Goal: Information Seeking & Learning: Learn about a topic

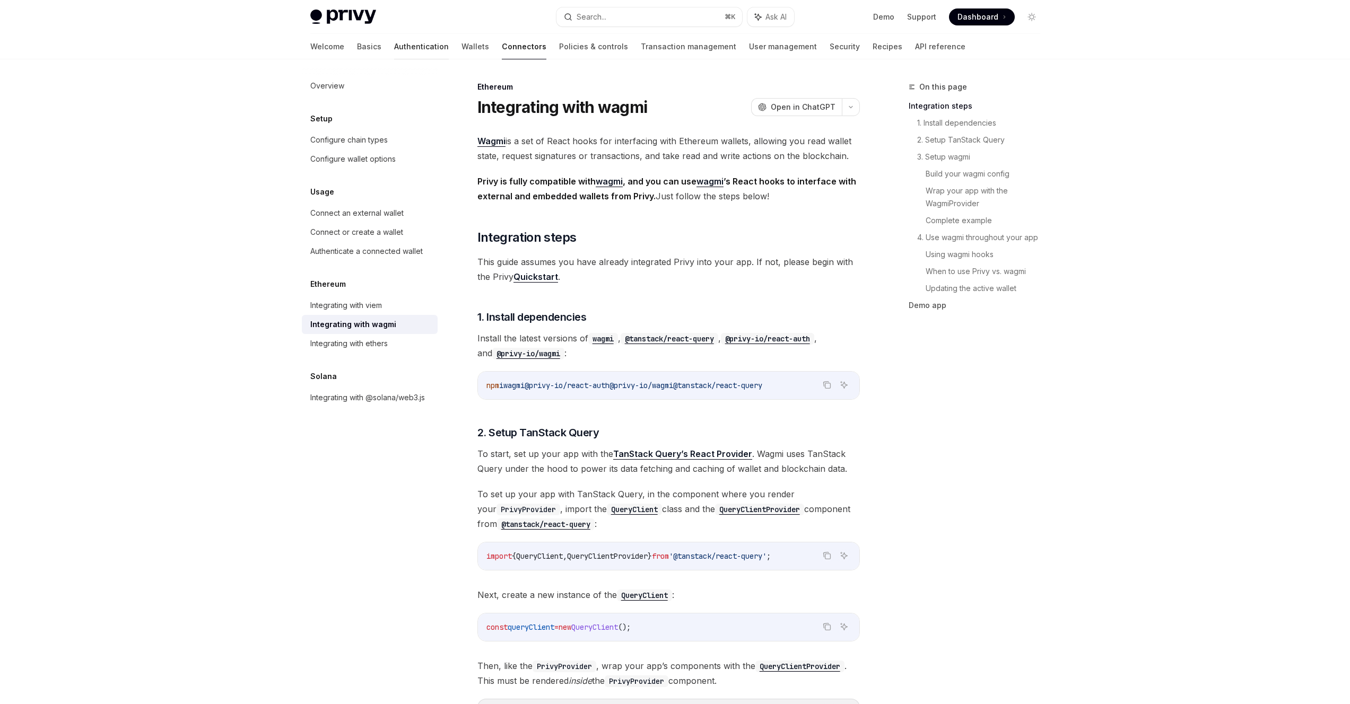
click at [394, 43] on link "Authentication" at bounding box center [421, 46] width 55 height 25
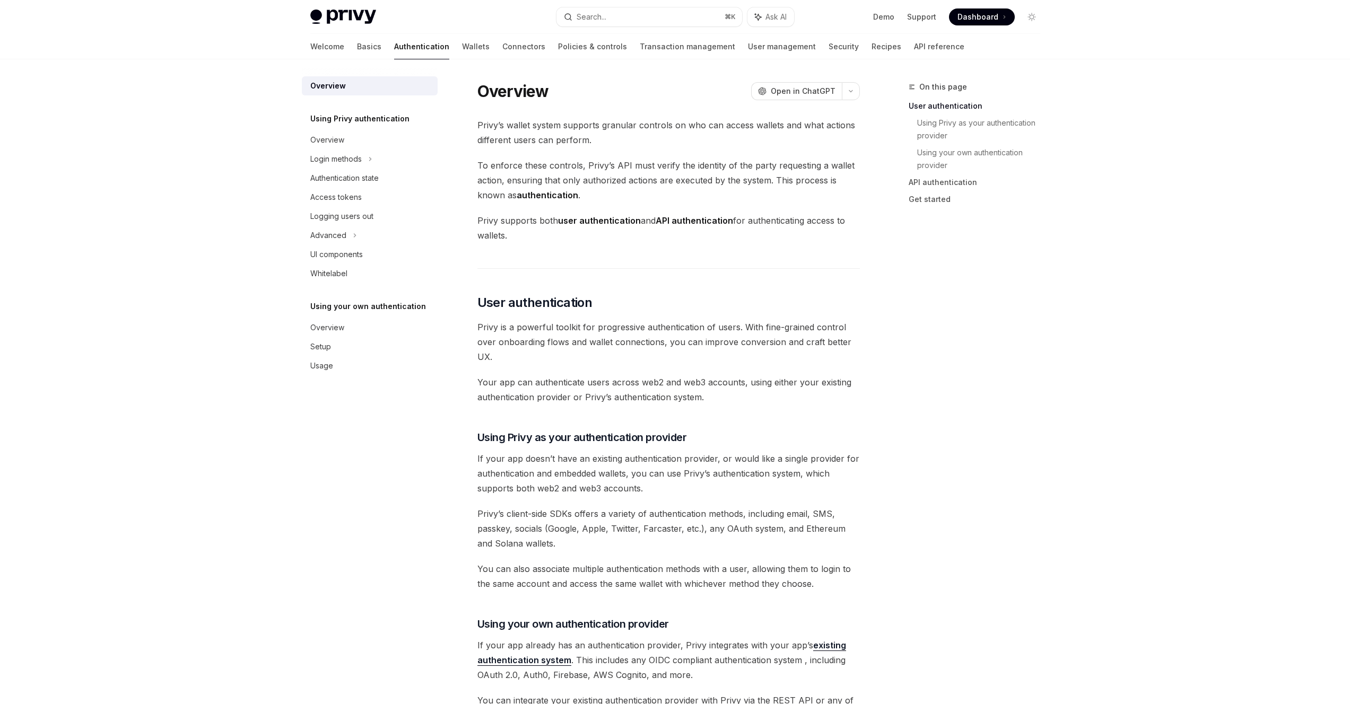
click at [462, 49] on link "Wallets" at bounding box center [476, 46] width 28 height 25
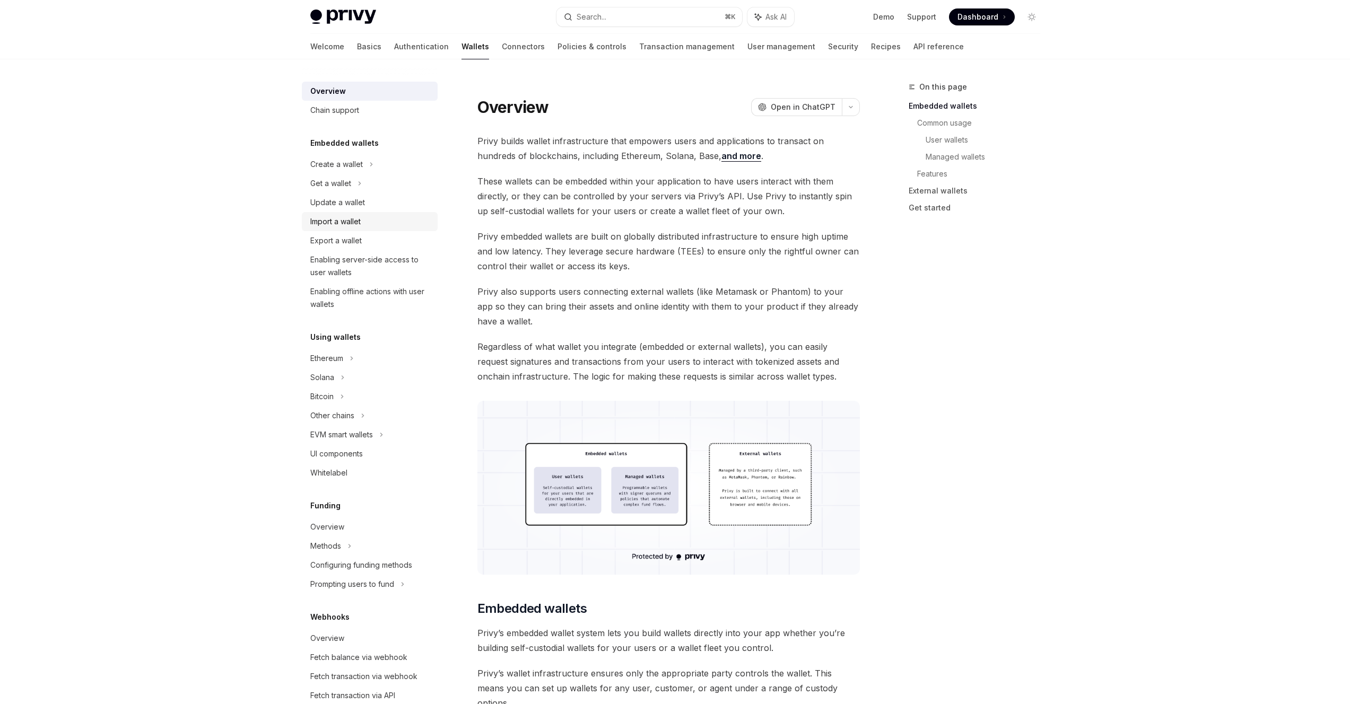
click at [349, 217] on div "Import a wallet" at bounding box center [335, 221] width 50 height 13
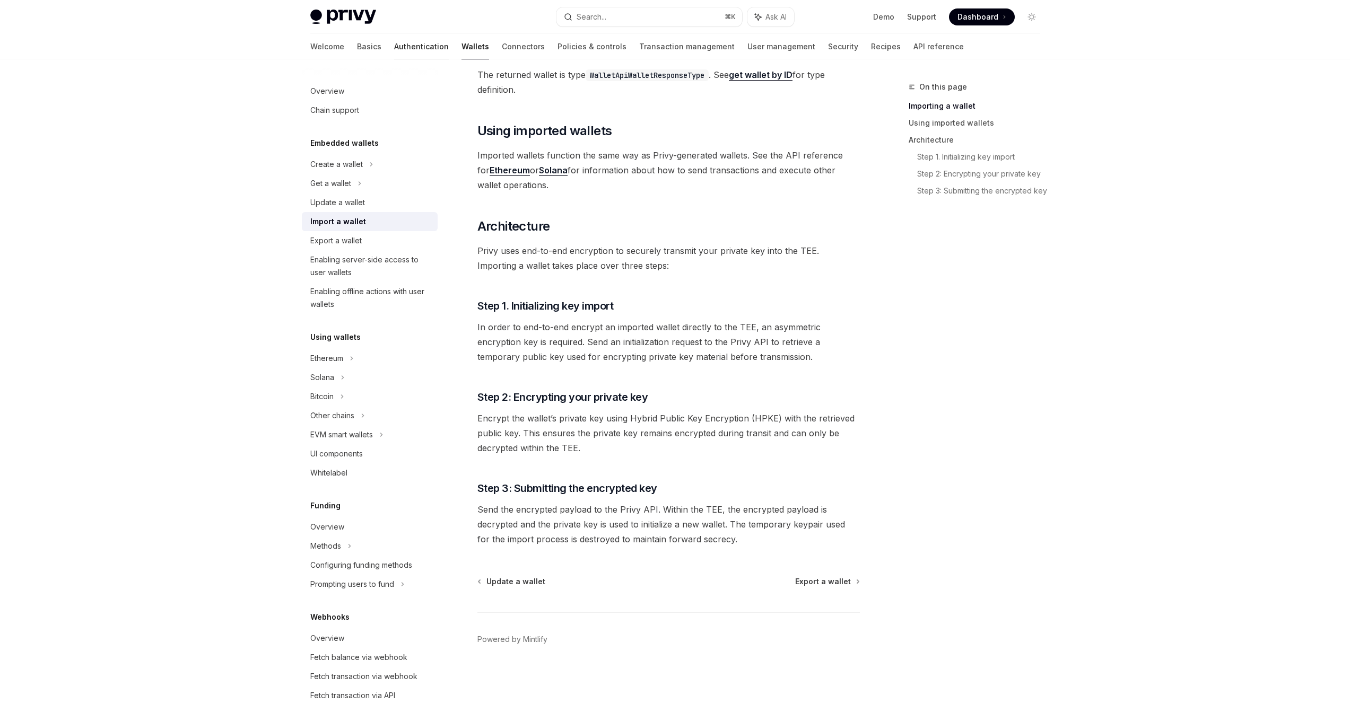
click at [394, 38] on link "Authentication" at bounding box center [421, 46] width 55 height 25
type textarea "*"
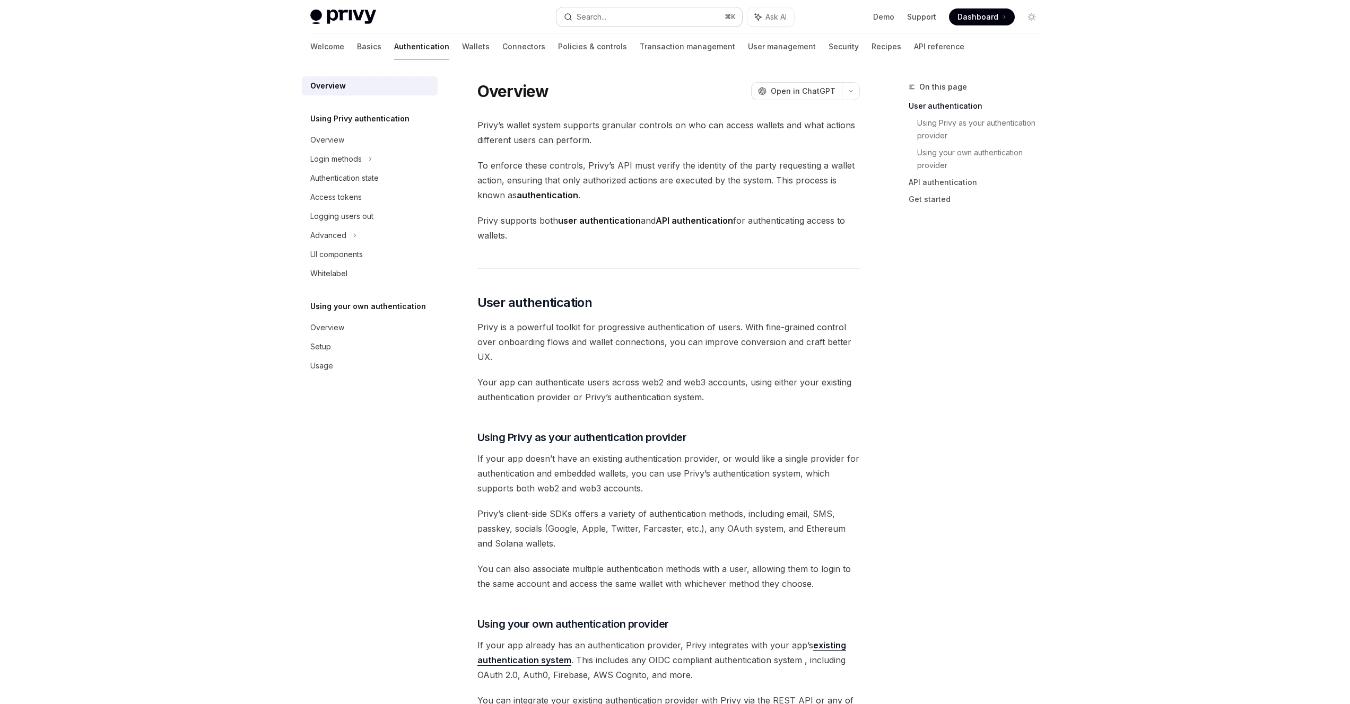
click at [653, 15] on button "Search... ⌘ K" at bounding box center [649, 16] width 186 height 19
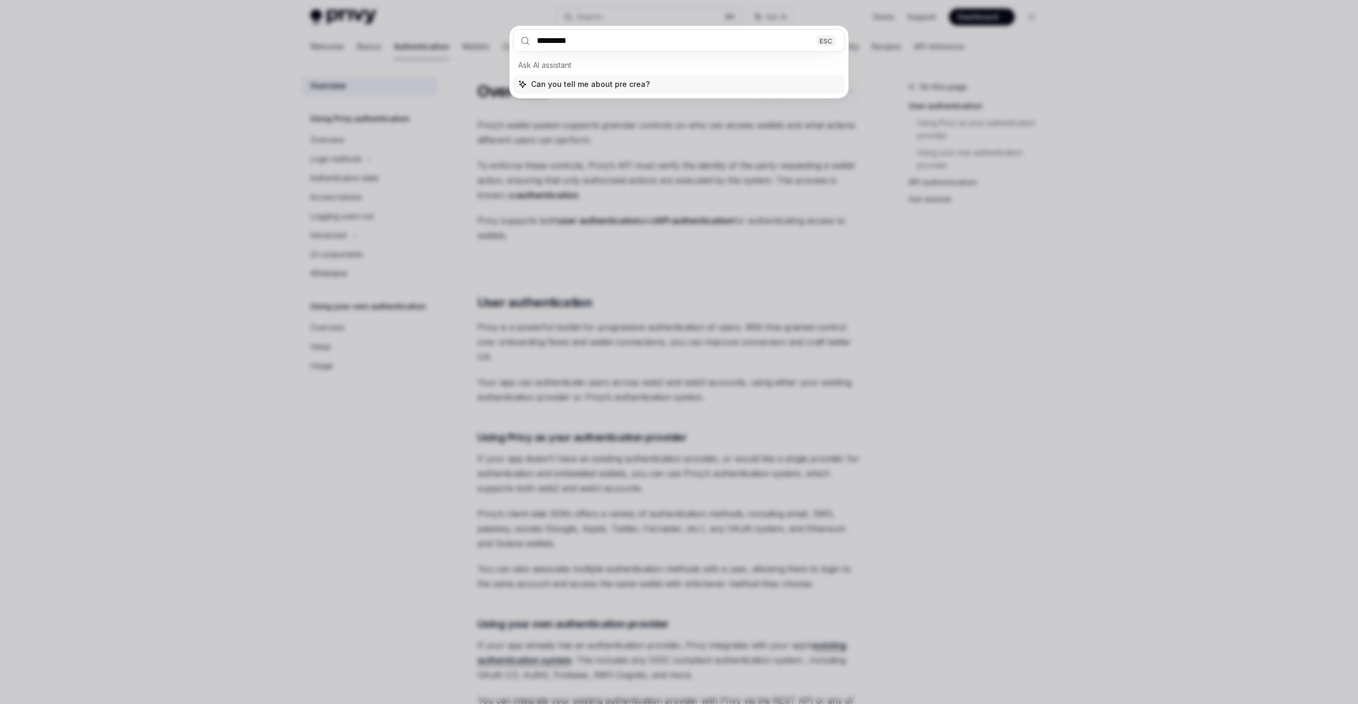
type input "**********"
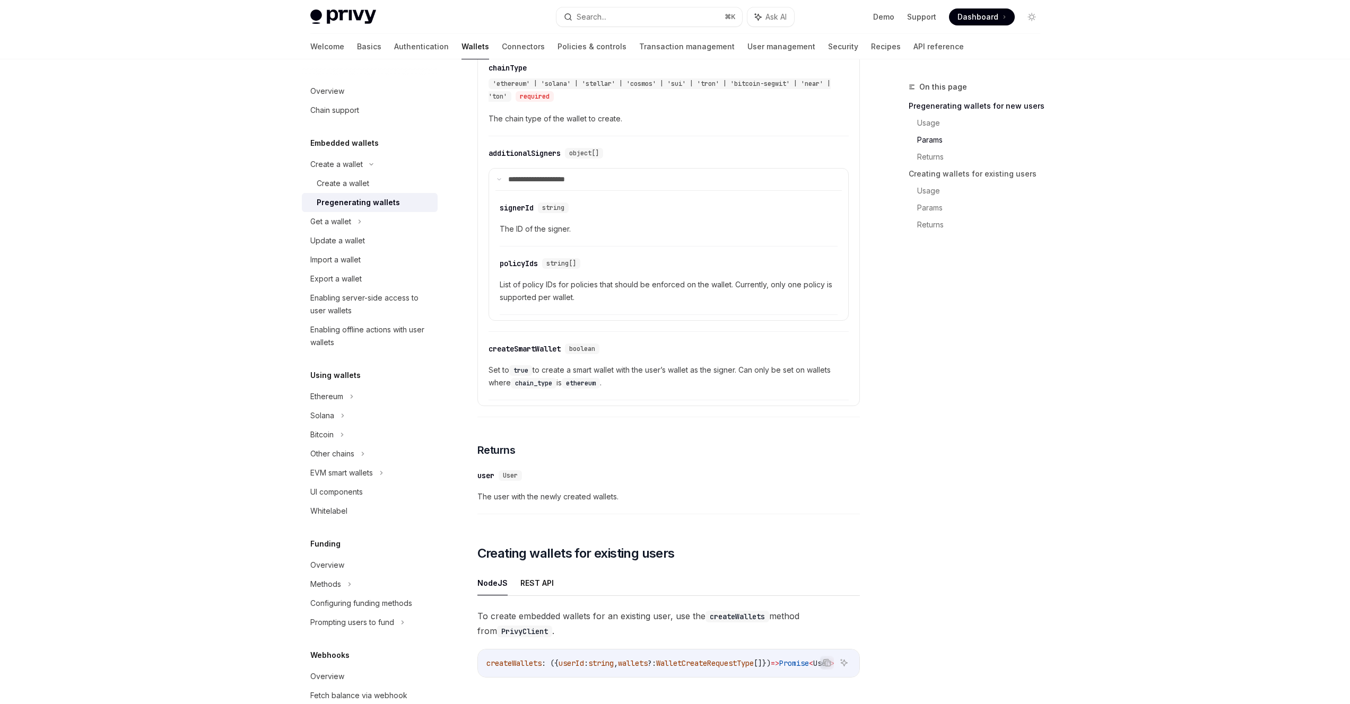
scroll to position [779, 0]
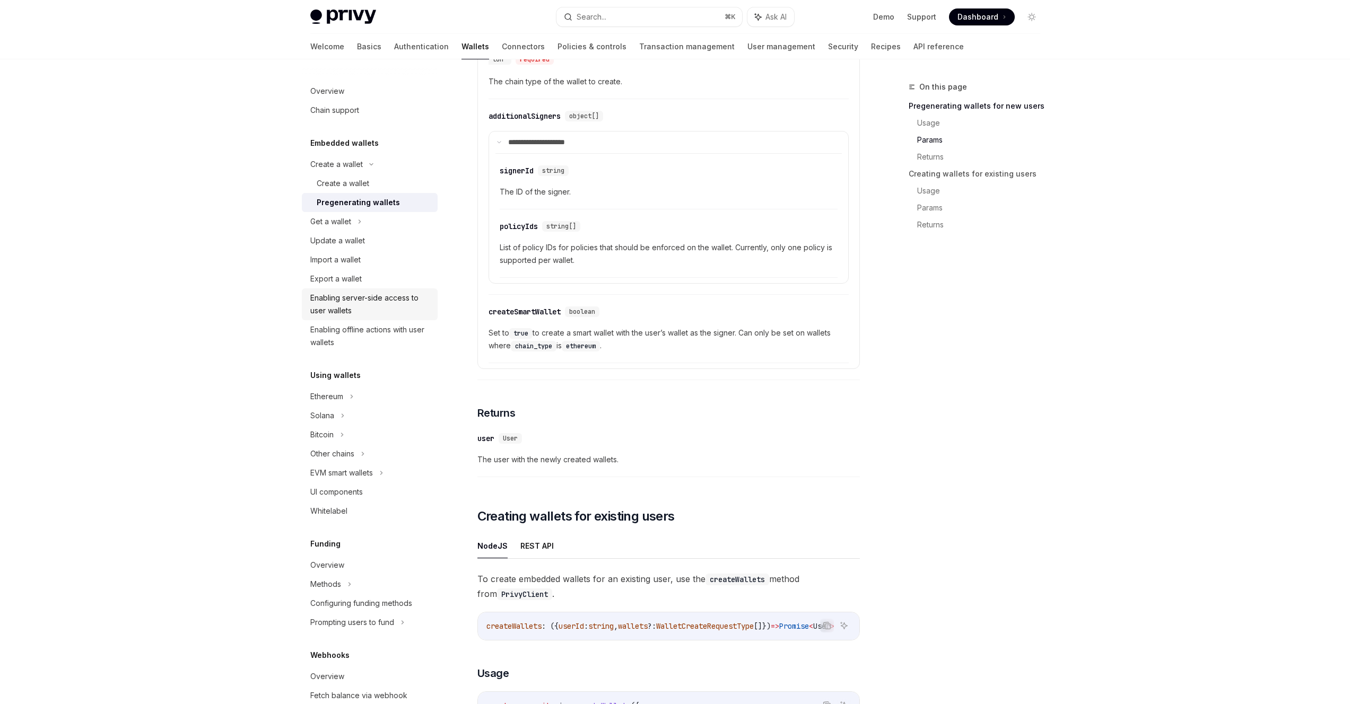
click at [399, 302] on div "Enabling server-side access to user wallets" at bounding box center [370, 304] width 121 height 25
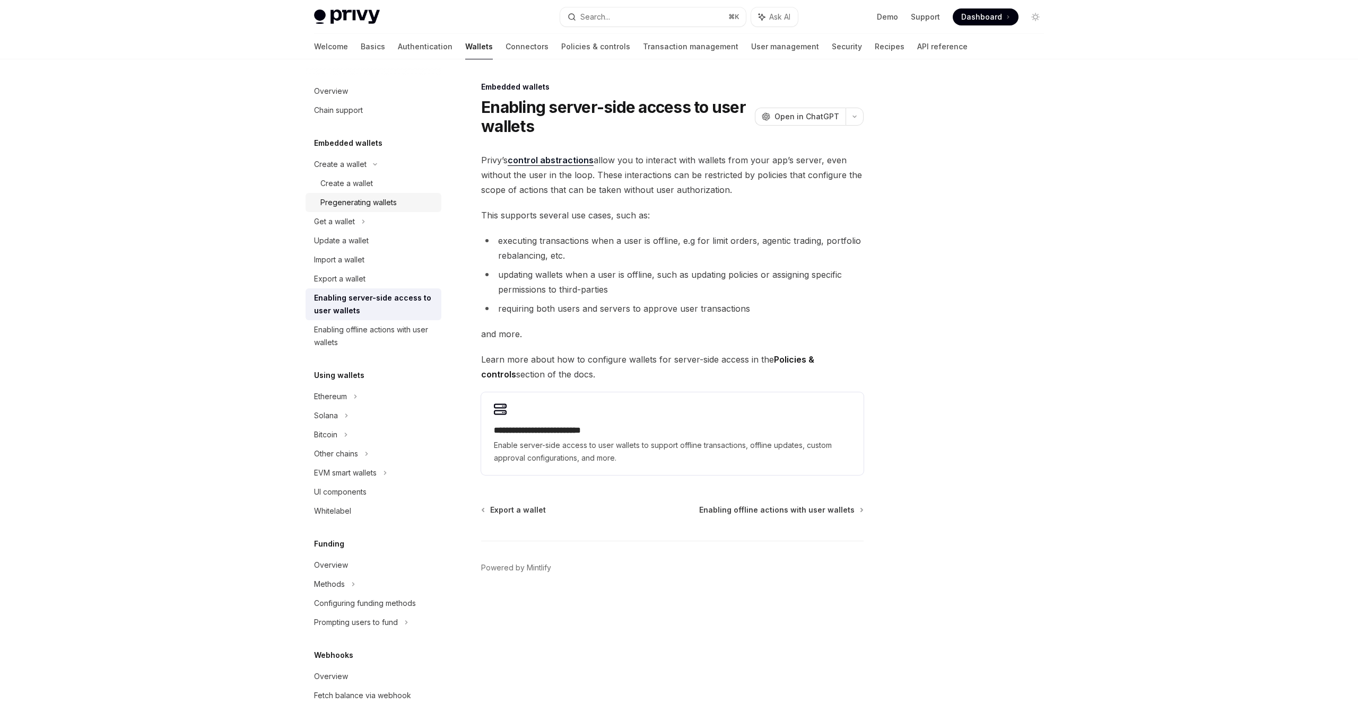
click at [405, 204] on div "Pregenerating wallets" at bounding box center [377, 202] width 115 height 13
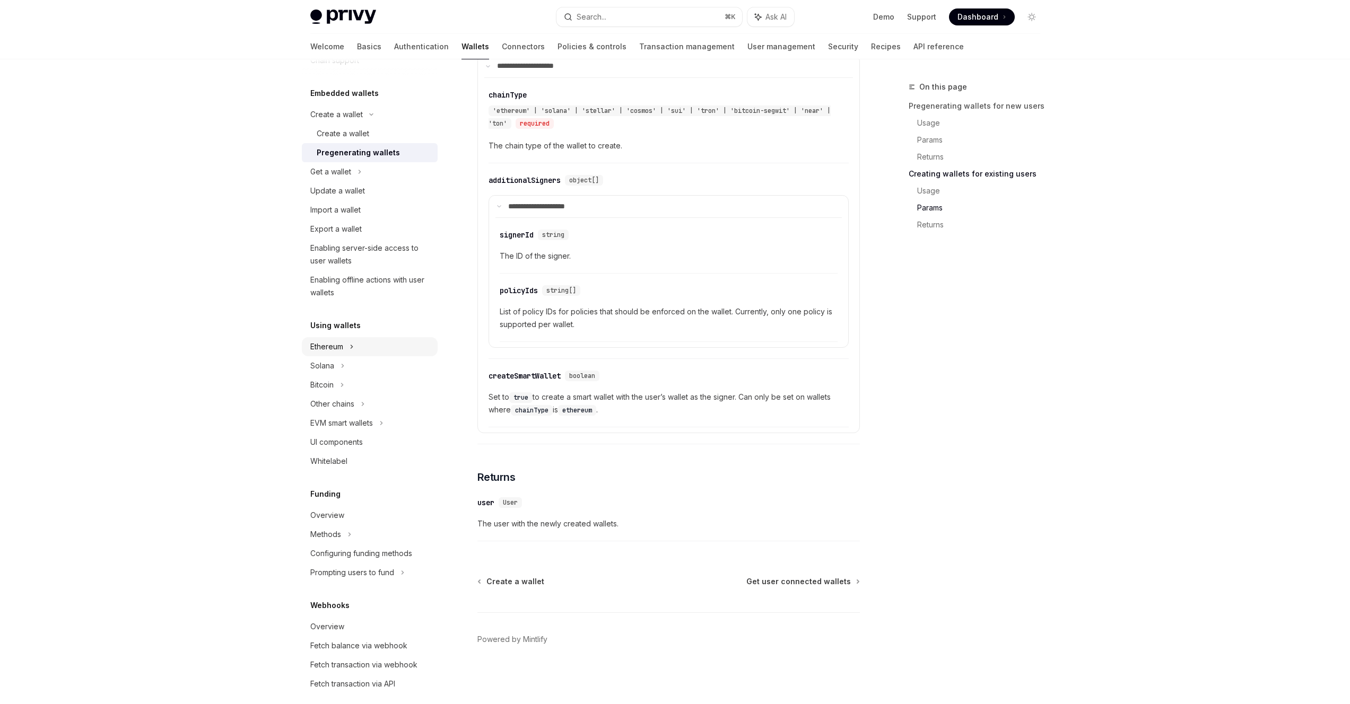
scroll to position [52, 0]
click at [365, 115] on icon at bounding box center [371, 112] width 13 height 4
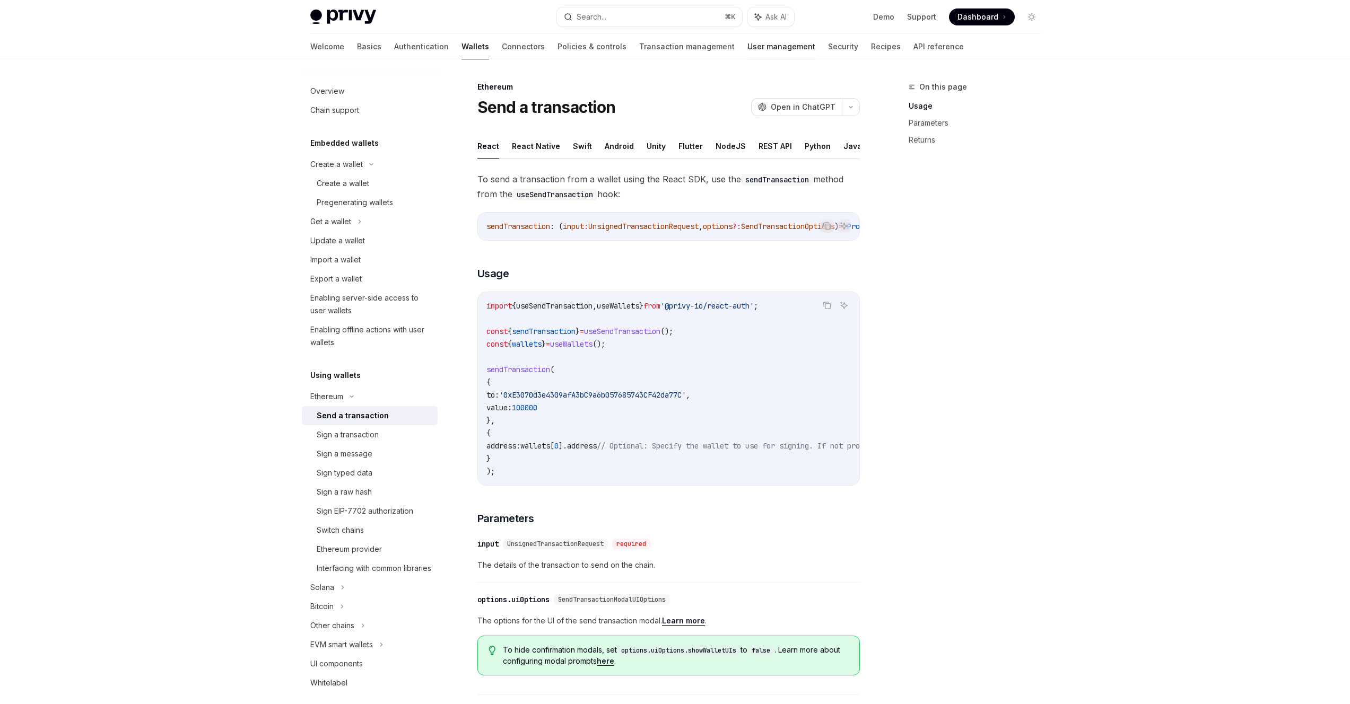
click at [747, 50] on link "User management" at bounding box center [781, 46] width 68 height 25
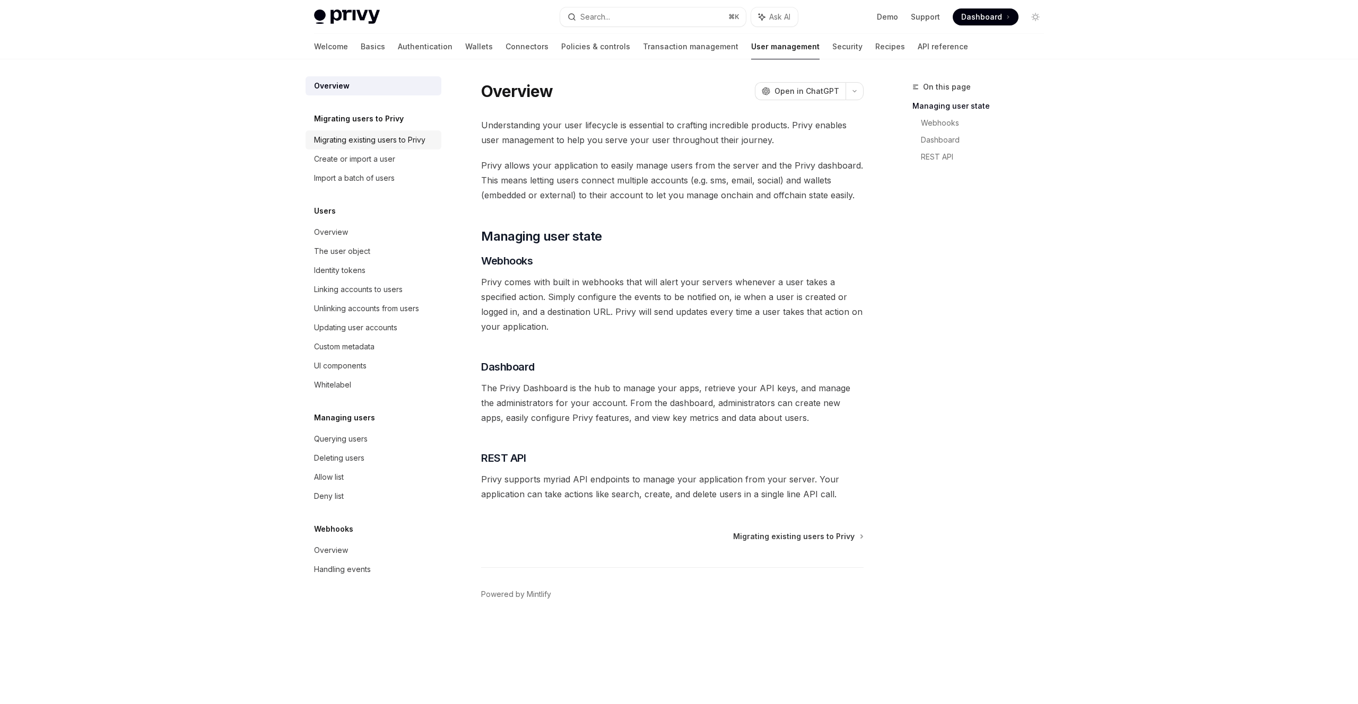
click at [332, 137] on div "Migrating existing users to Privy" at bounding box center [369, 140] width 111 height 13
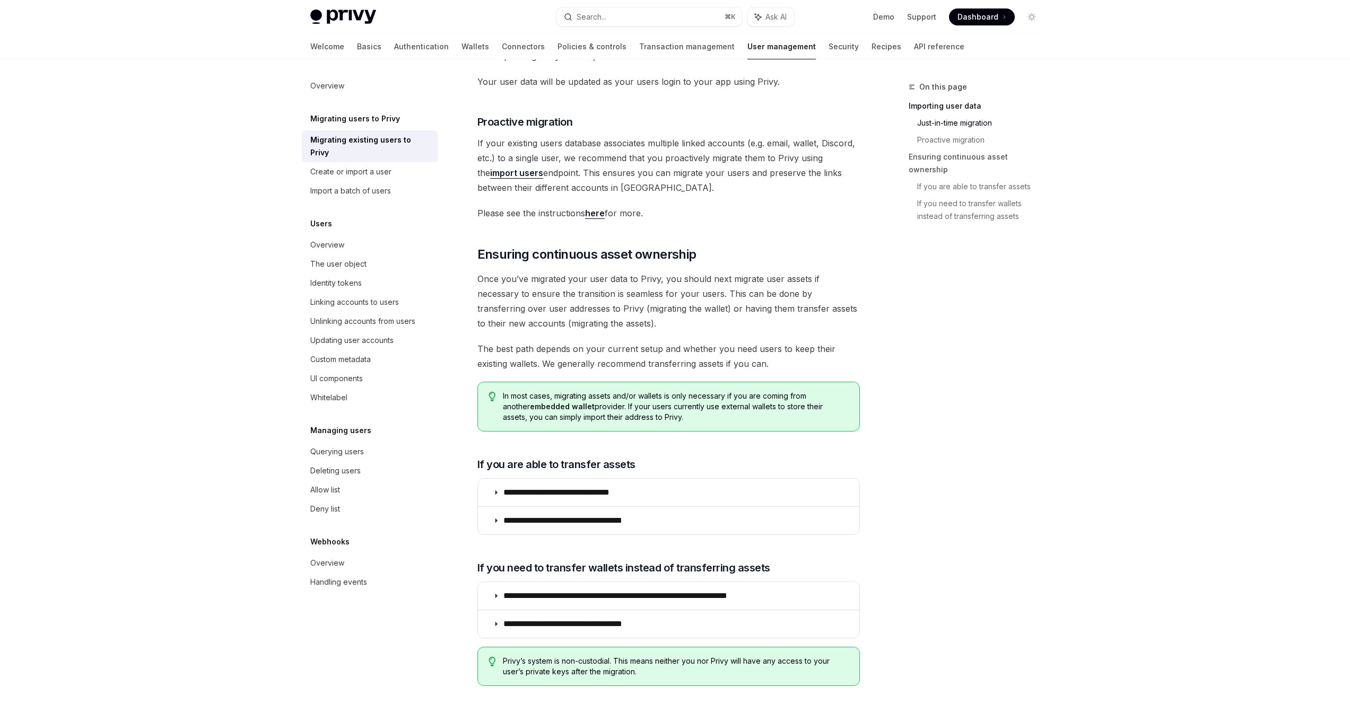
scroll to position [1029, 0]
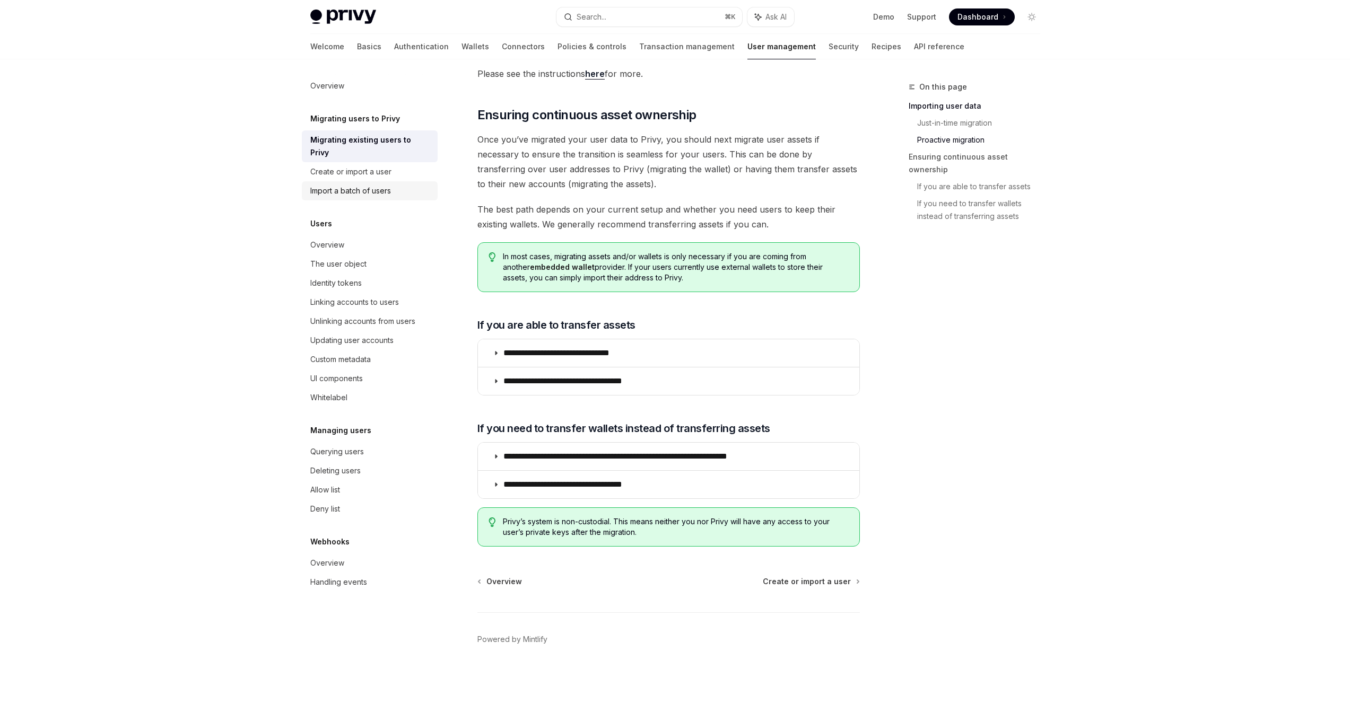
click at [363, 181] on link "Import a batch of users" at bounding box center [370, 190] width 136 height 19
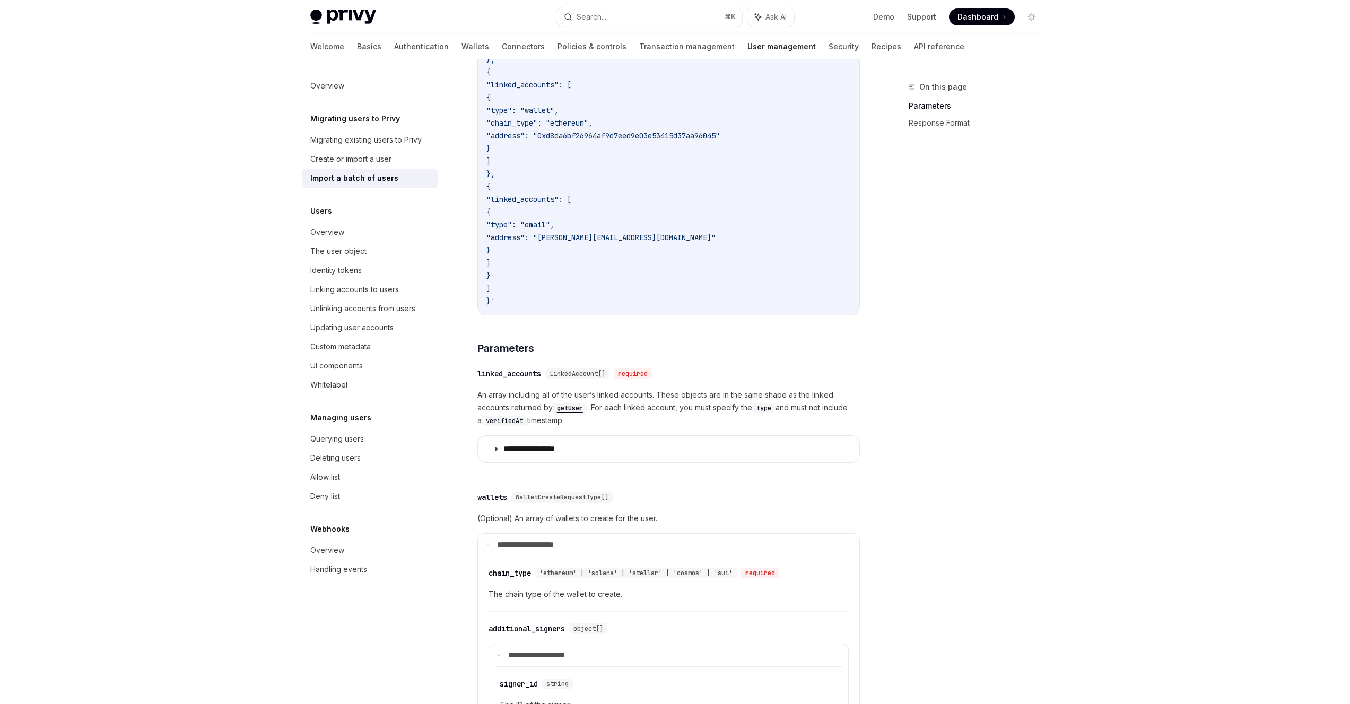
scroll to position [525, 0]
click at [587, 456] on summary "**********" at bounding box center [668, 448] width 381 height 27
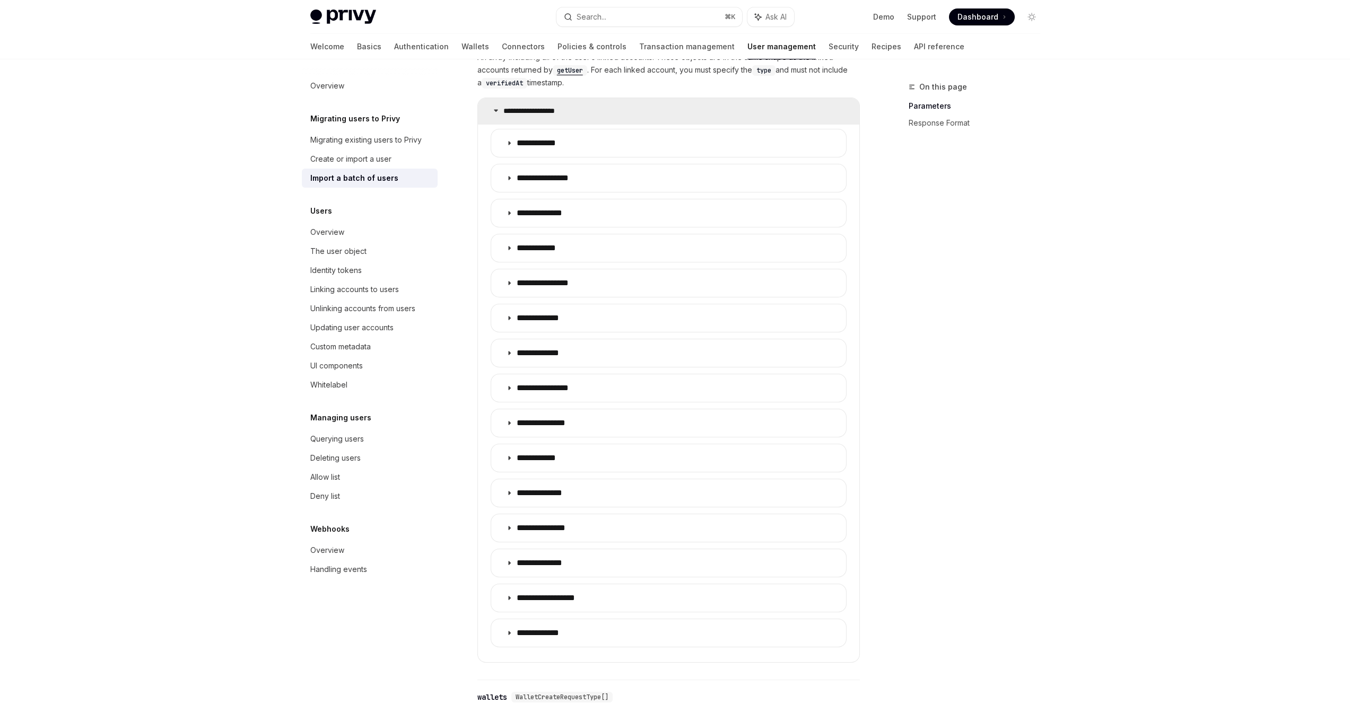
scroll to position [864, 0]
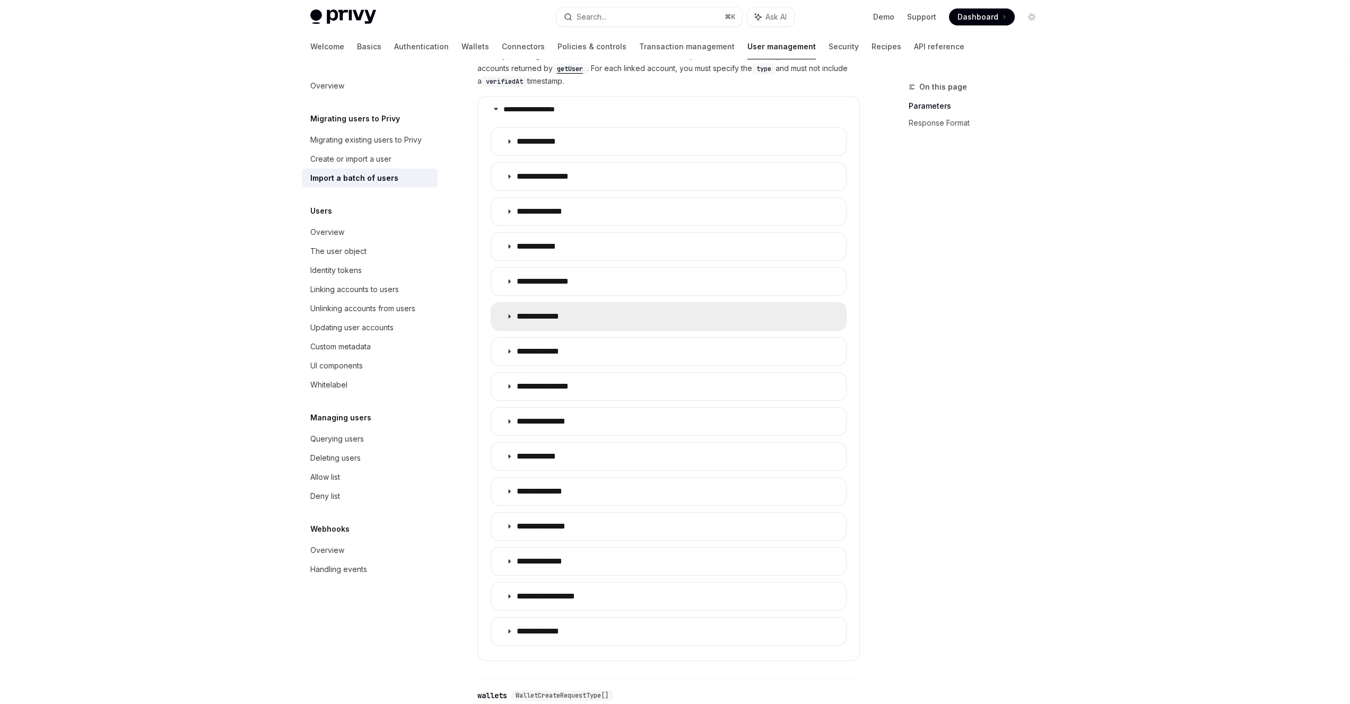
click at [636, 328] on summary "**********" at bounding box center [668, 317] width 355 height 28
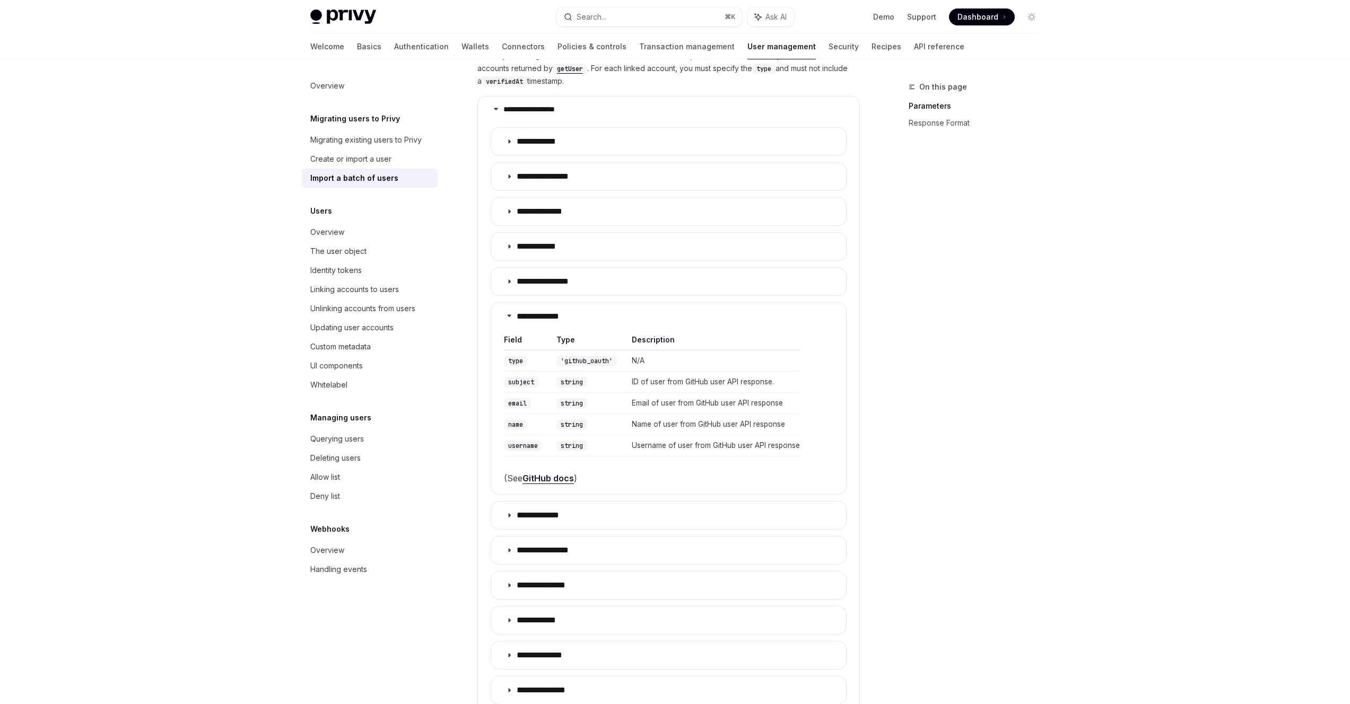
type textarea "*"
